Goal: Transaction & Acquisition: Purchase product/service

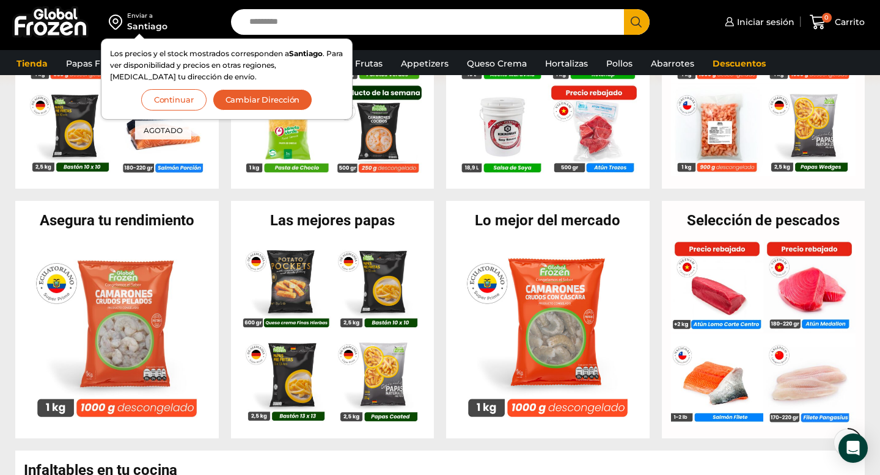
scroll to position [416, 0]
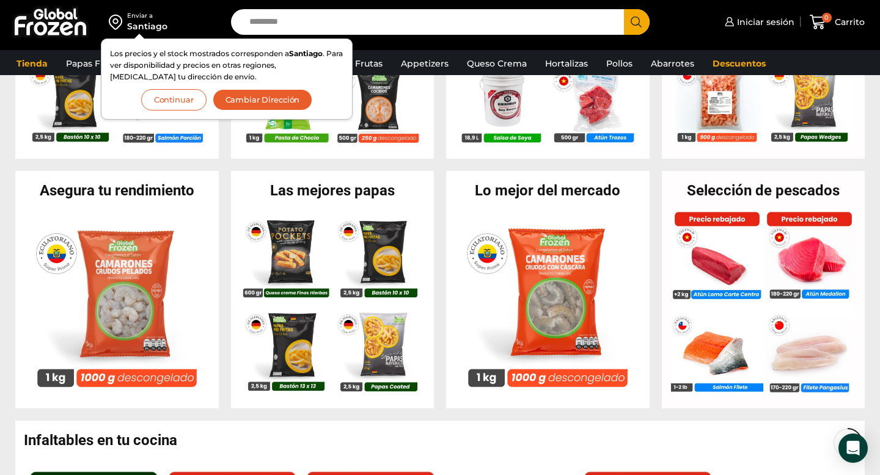
click at [209, 18] on div "Enviar a Santiago Los precios y el stock mostrados corresponden a Santiago . Pa…" at bounding box center [112, 22] width 213 height 44
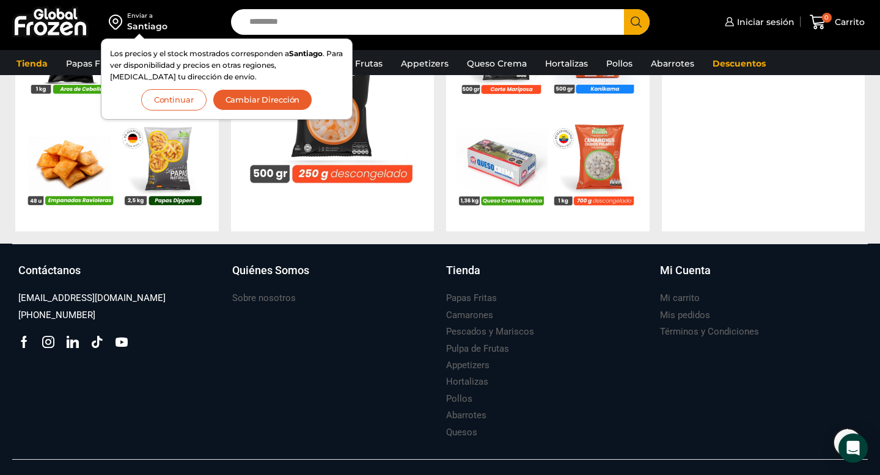
scroll to position [1307, 0]
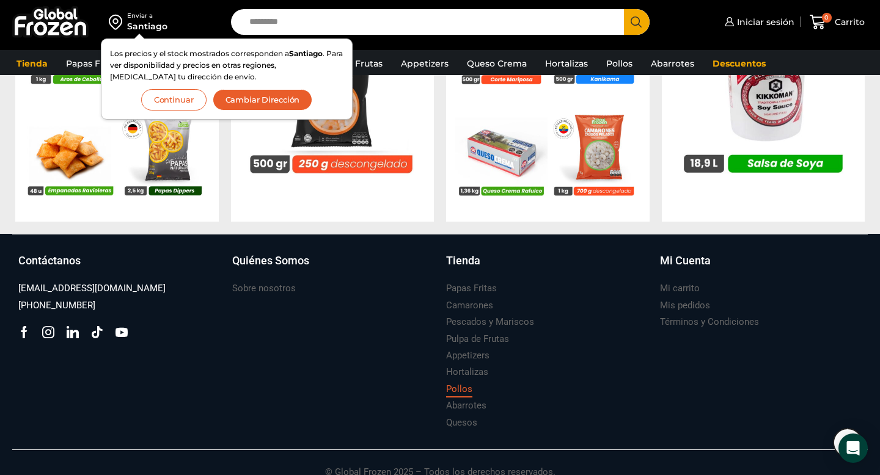
click at [463, 390] on h3 "Pollos" at bounding box center [459, 389] width 26 height 13
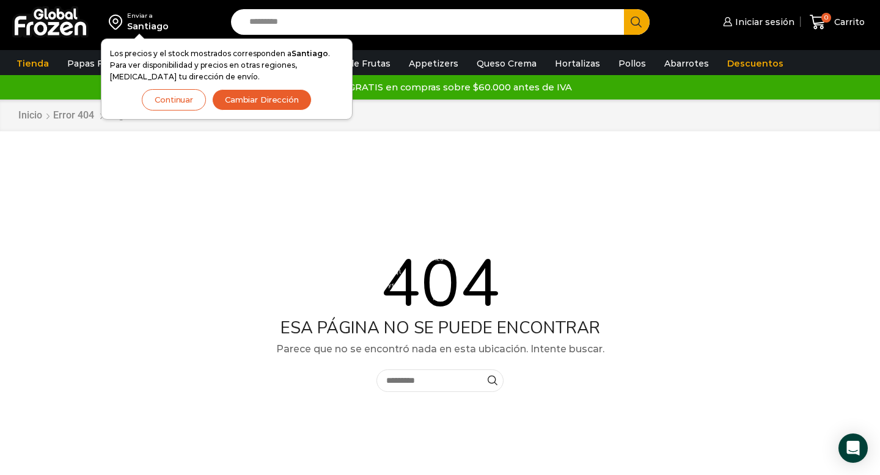
click at [188, 98] on button "Continuar" at bounding box center [174, 99] width 64 height 21
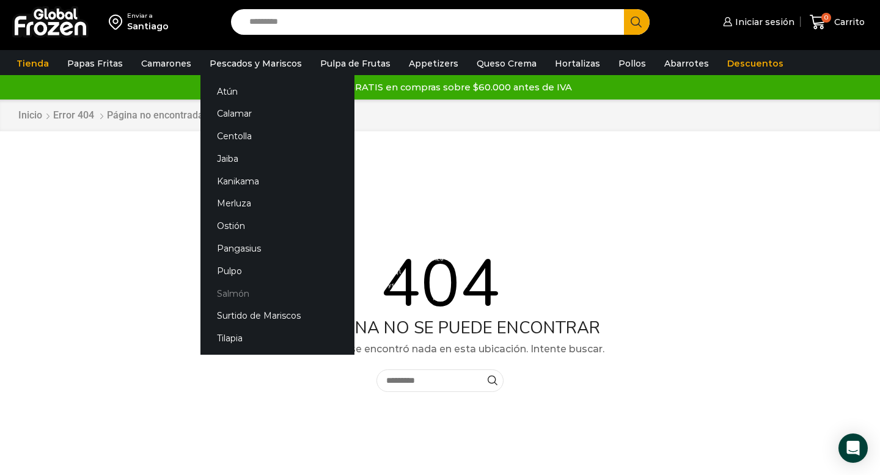
click at [228, 296] on link "Salmón" at bounding box center [277, 293] width 154 height 23
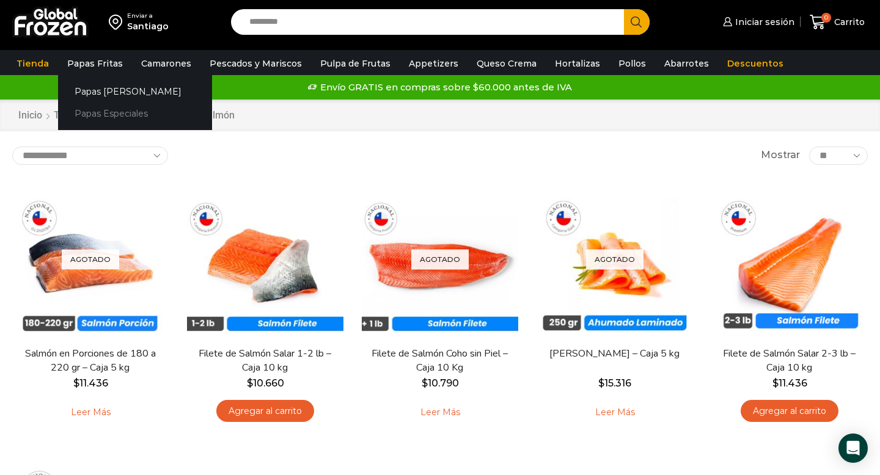
click at [93, 112] on link "Papas Especiales" at bounding box center [135, 114] width 154 height 23
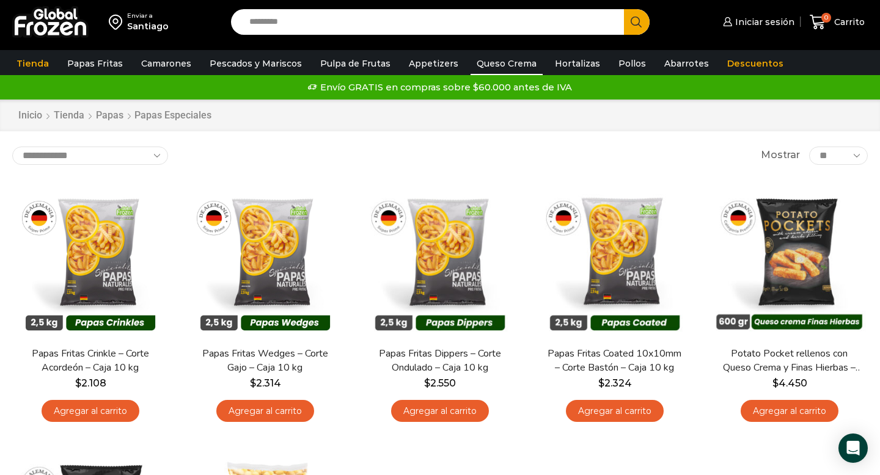
click at [499, 65] on link "Queso Crema" at bounding box center [506, 63] width 72 height 23
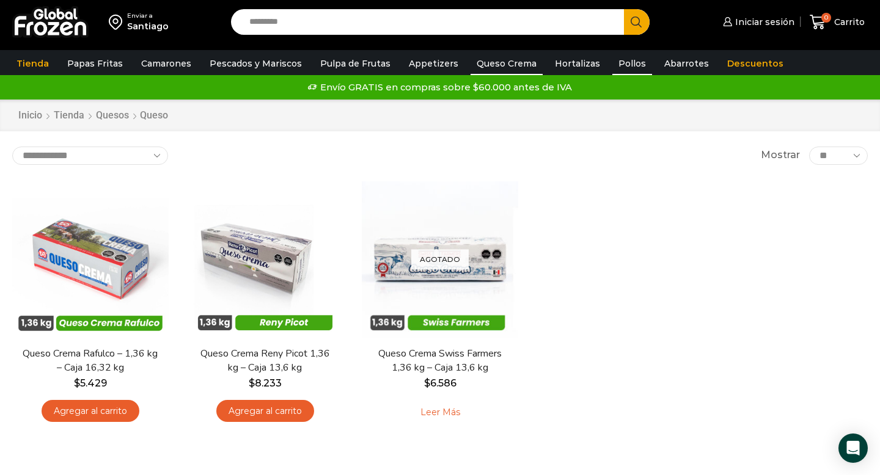
click at [618, 67] on link "Pollos" at bounding box center [632, 63] width 40 height 23
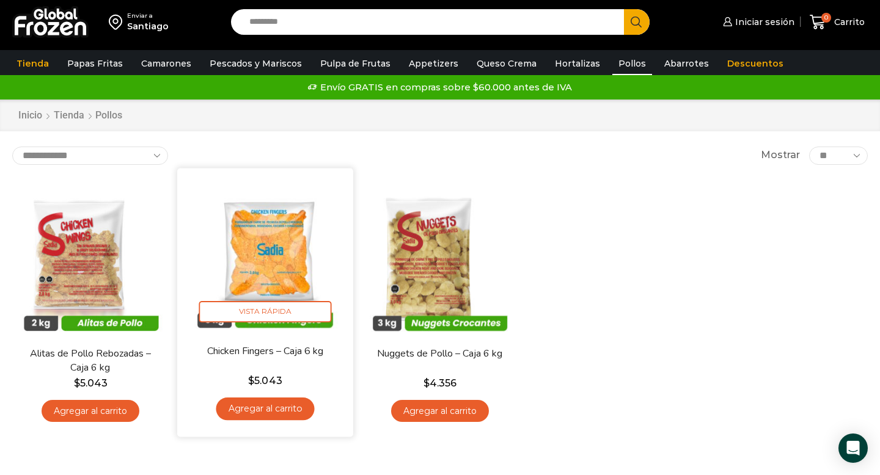
click at [273, 258] on img at bounding box center [265, 256] width 158 height 158
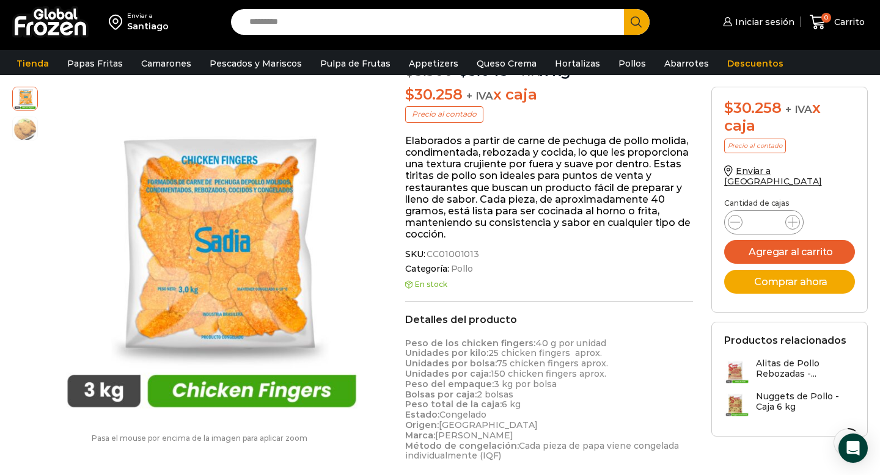
scroll to position [133, 0]
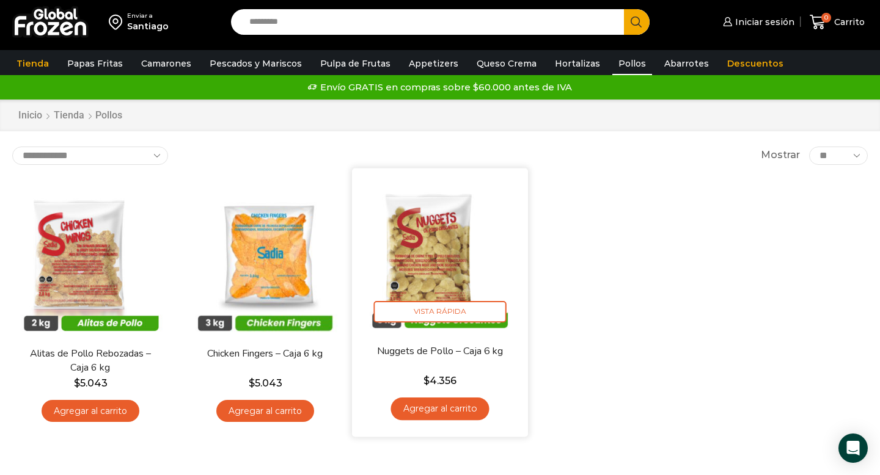
click at [443, 271] on img at bounding box center [440, 256] width 158 height 158
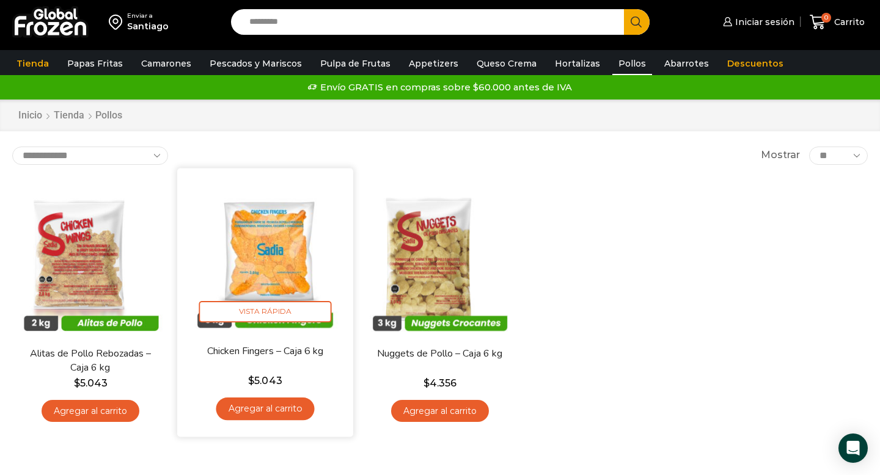
click at [268, 270] on img at bounding box center [265, 256] width 158 height 158
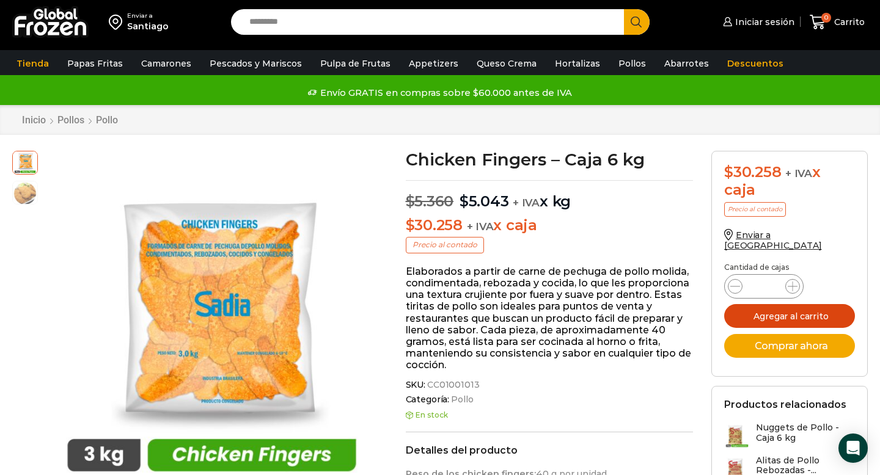
click at [792, 312] on button "Agregar al carrito" at bounding box center [789, 316] width 131 height 24
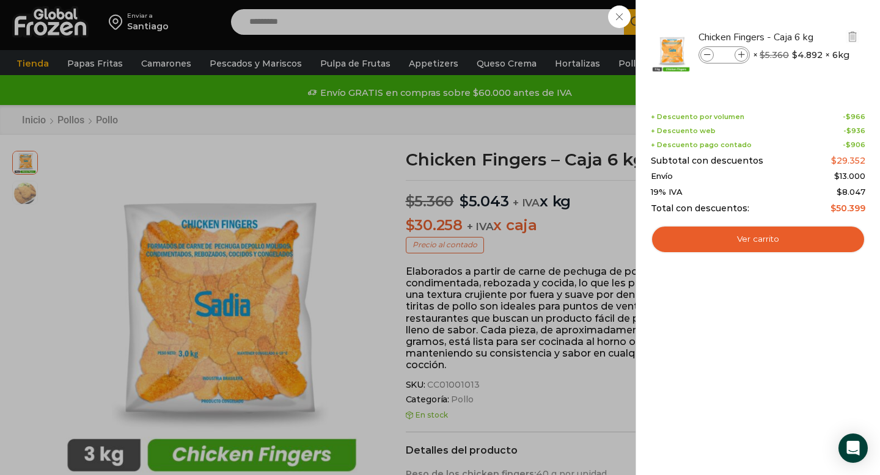
click at [741, 57] on icon at bounding box center [741, 55] width 7 height 7
type input "*"
click at [741, 57] on icon at bounding box center [741, 55] width 7 height 7
type input "*"
click at [852, 34] on img "Eliminar Chicken Fingers - Caja 6 kg del carrito" at bounding box center [852, 36] width 11 height 11
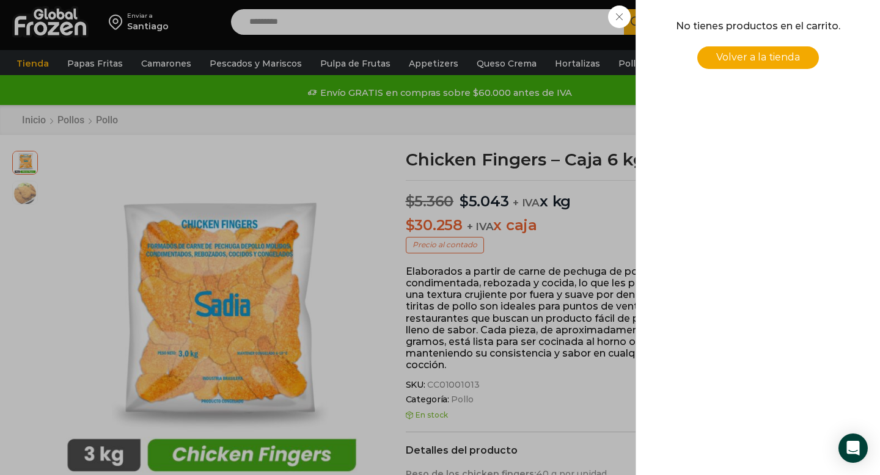
click at [806, 18] on div "0 [GEOGRAPHIC_DATA] 0 0 Shopping Cart No tienes productos en el carrito. Volver…" at bounding box center [836, 22] width 61 height 29
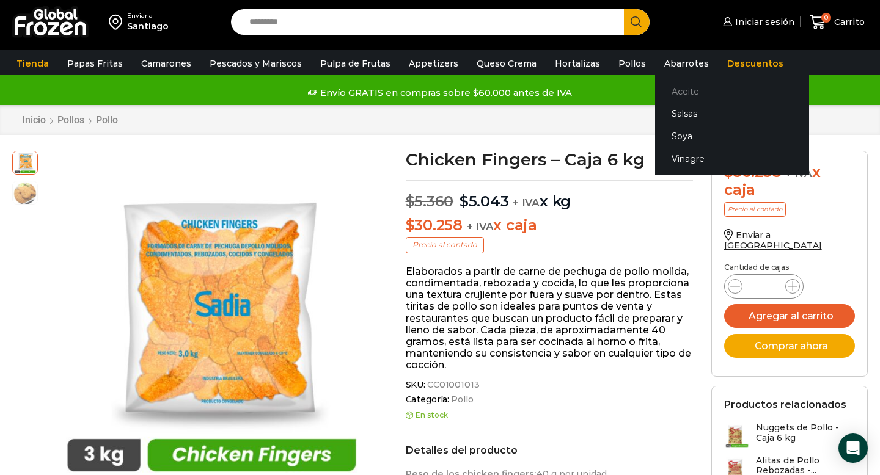
click at [659, 93] on link "Aceite" at bounding box center [732, 91] width 154 height 23
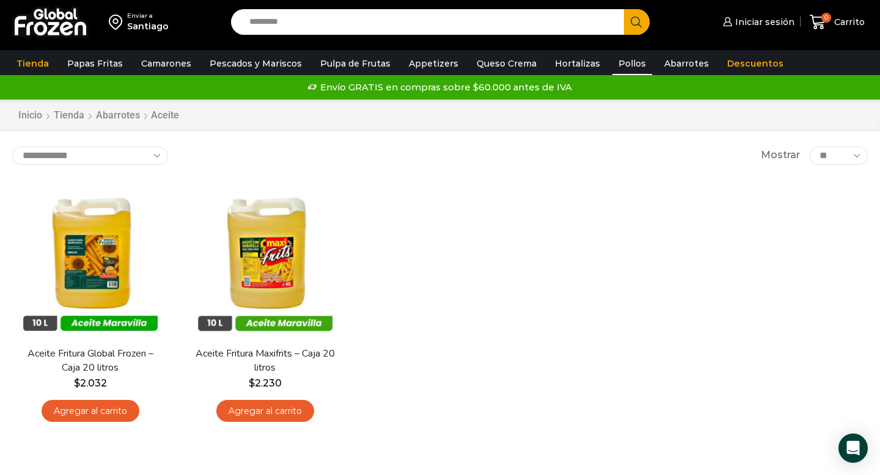
click at [613, 65] on link "Pollos" at bounding box center [632, 63] width 40 height 23
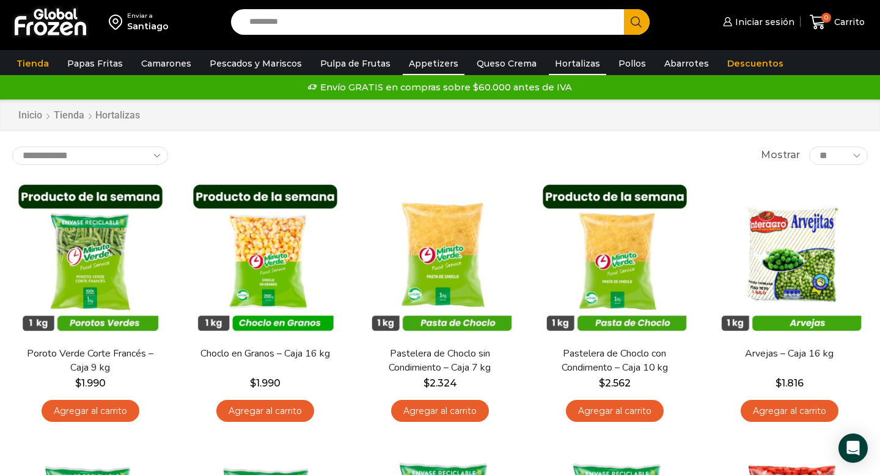
click at [425, 65] on link "Appetizers" at bounding box center [434, 63] width 62 height 23
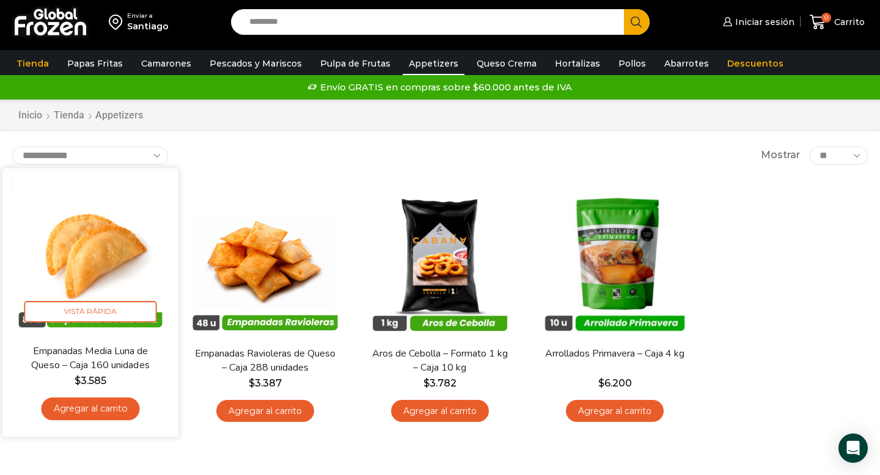
click at [100, 409] on link "Agregar al carrito" at bounding box center [90, 409] width 98 height 23
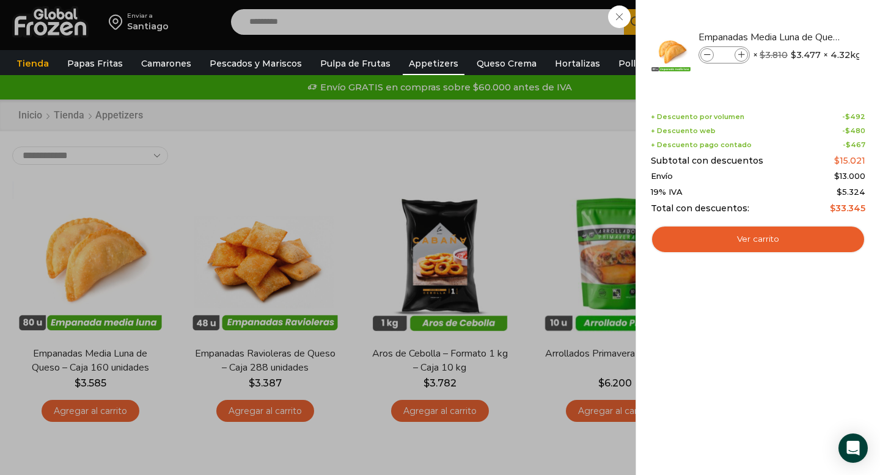
click at [806, 18] on div "1 [GEOGRAPHIC_DATA] 1 1 Shopping Cart *" at bounding box center [836, 22] width 61 height 29
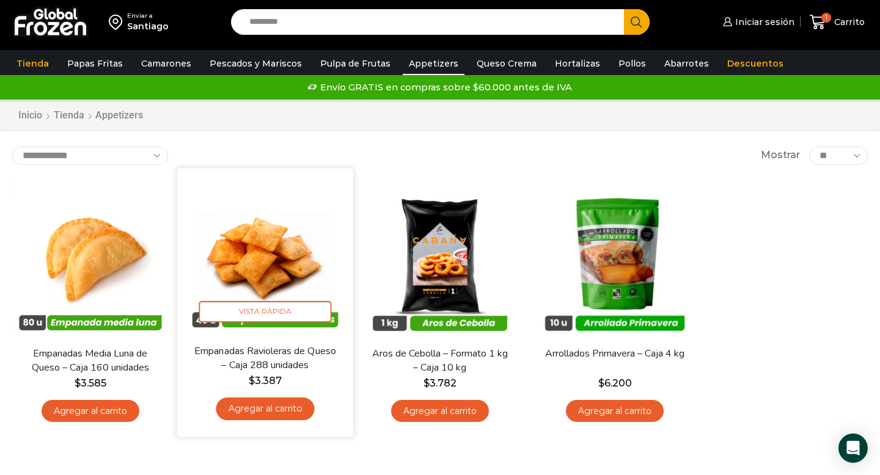
click at [269, 410] on link "Agregar al carrito" at bounding box center [265, 409] width 98 height 23
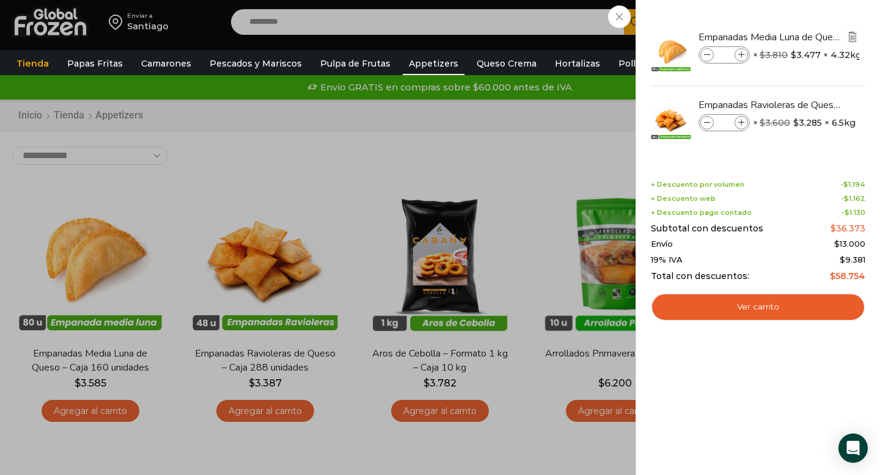
click at [853, 36] on img "Eliminar Empanadas Media Luna de Queso - Caja 160 unidades del carrito" at bounding box center [852, 36] width 11 height 11
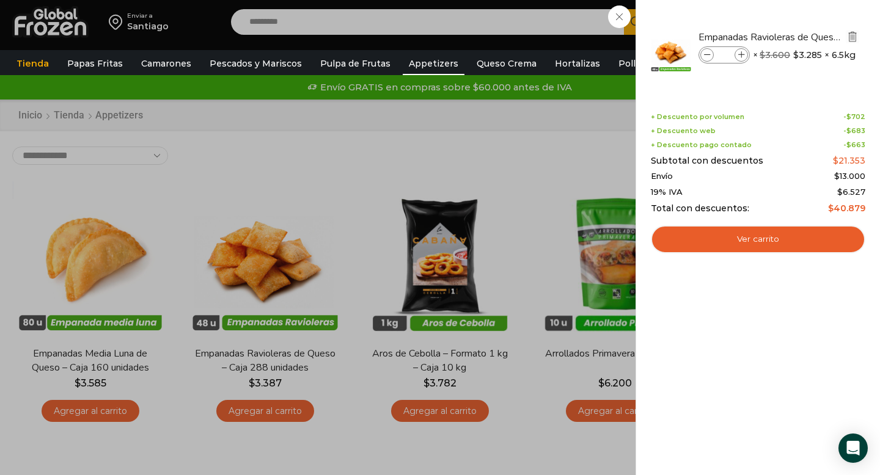
click at [857, 35] on img "Eliminar Empanadas Ravioleras de Queso - Caja 288 unidades del carrito" at bounding box center [852, 36] width 11 height 11
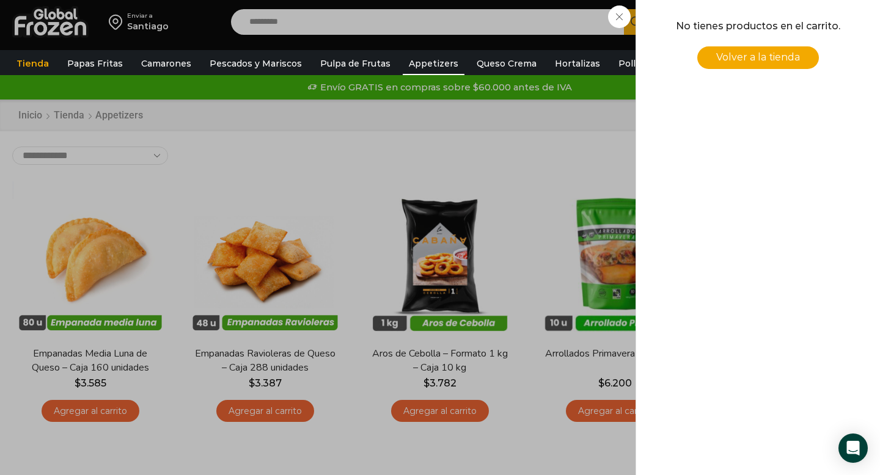
click at [806, 21] on div "0 [GEOGRAPHIC_DATA] 0 0 Shopping Cart No tienes productos en el carrito. Volver…" at bounding box center [836, 22] width 61 height 29
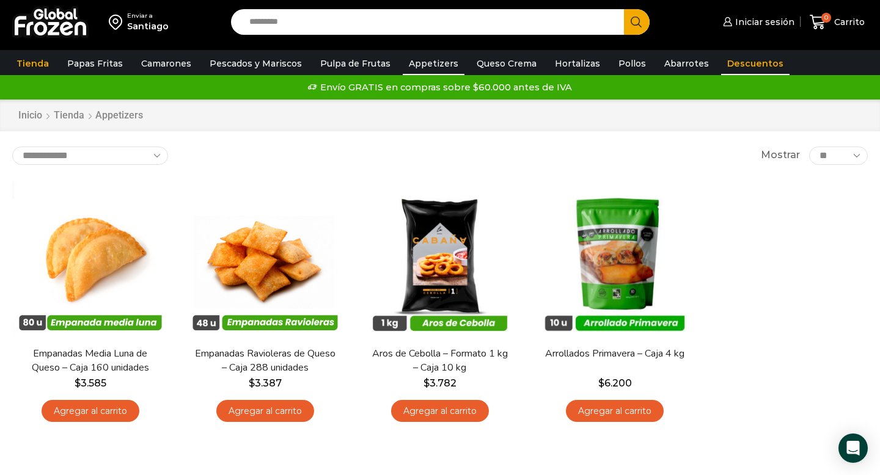
click at [744, 63] on link "Descuentos" at bounding box center [755, 63] width 68 height 23
